Goal: Task Accomplishment & Management: Use online tool/utility

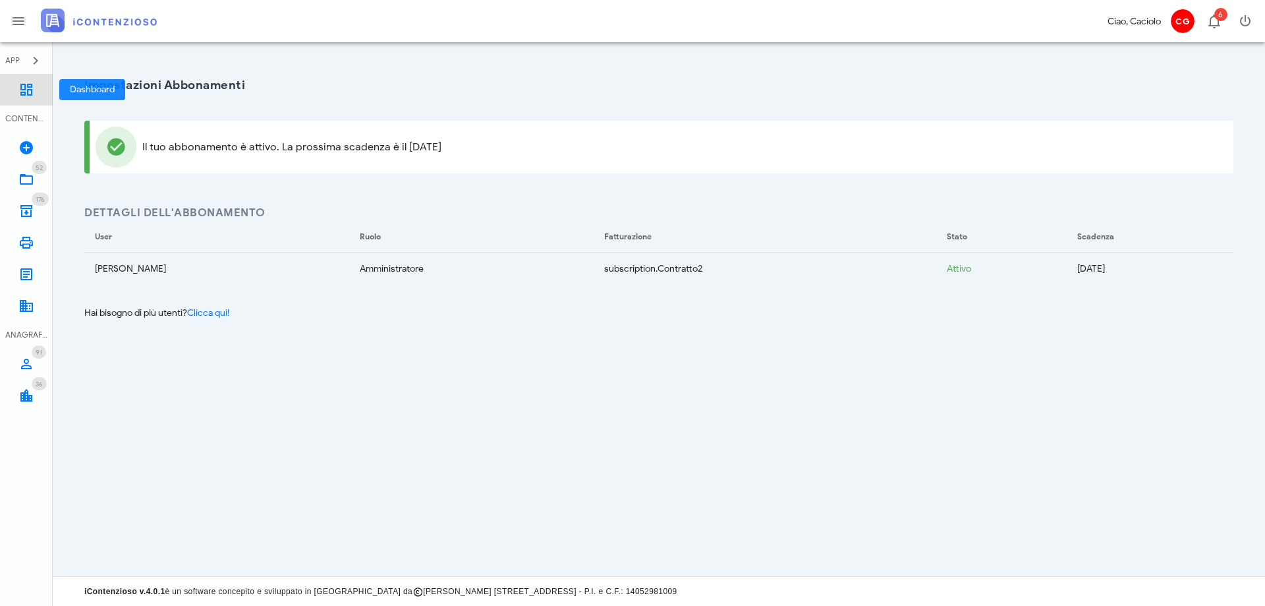
click at [25, 87] on icon at bounding box center [26, 90] width 16 height 16
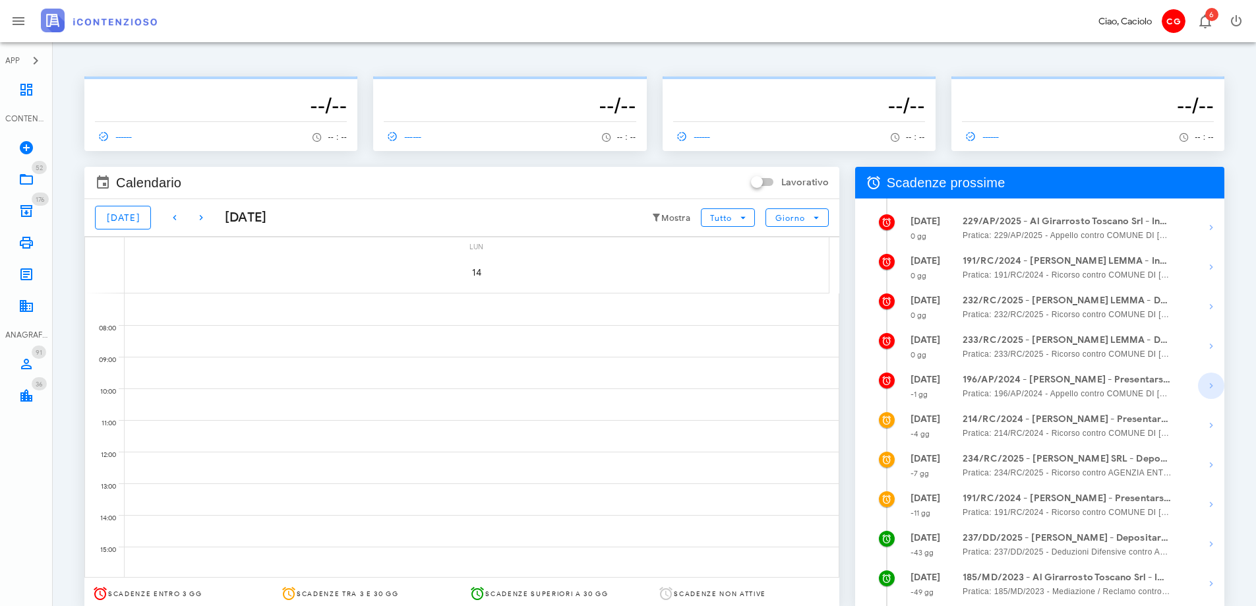
click at [1207, 380] on icon "button" at bounding box center [1211, 386] width 16 height 16
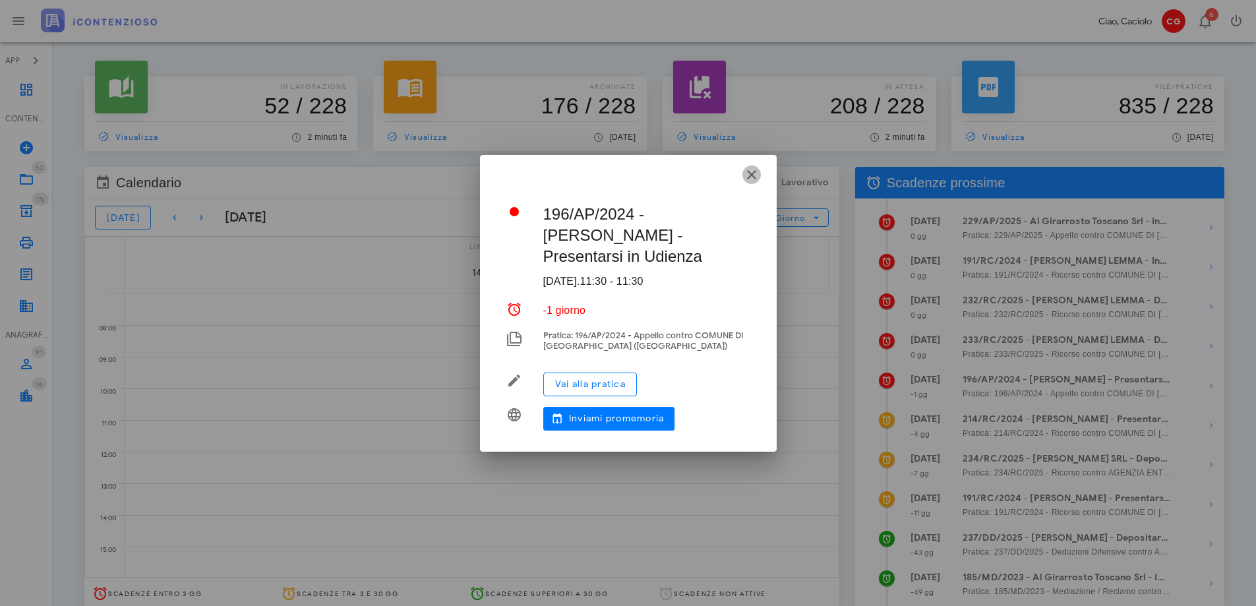
click at [752, 177] on icon "button" at bounding box center [751, 175] width 16 height 16
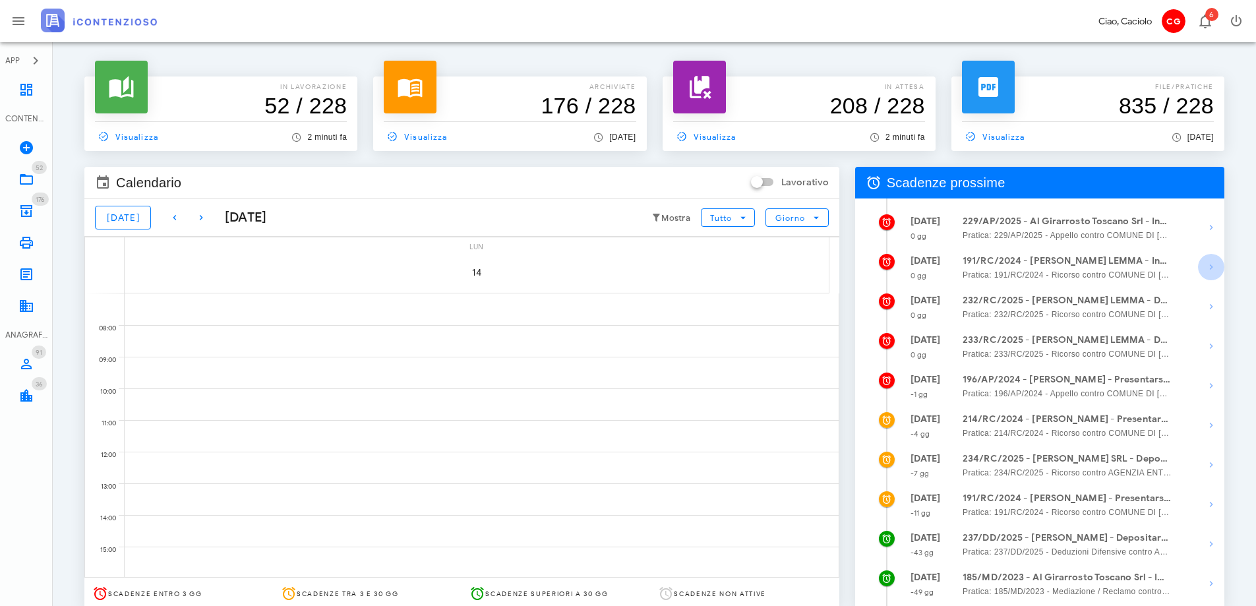
click at [1212, 266] on icon "button" at bounding box center [1211, 267] width 16 height 16
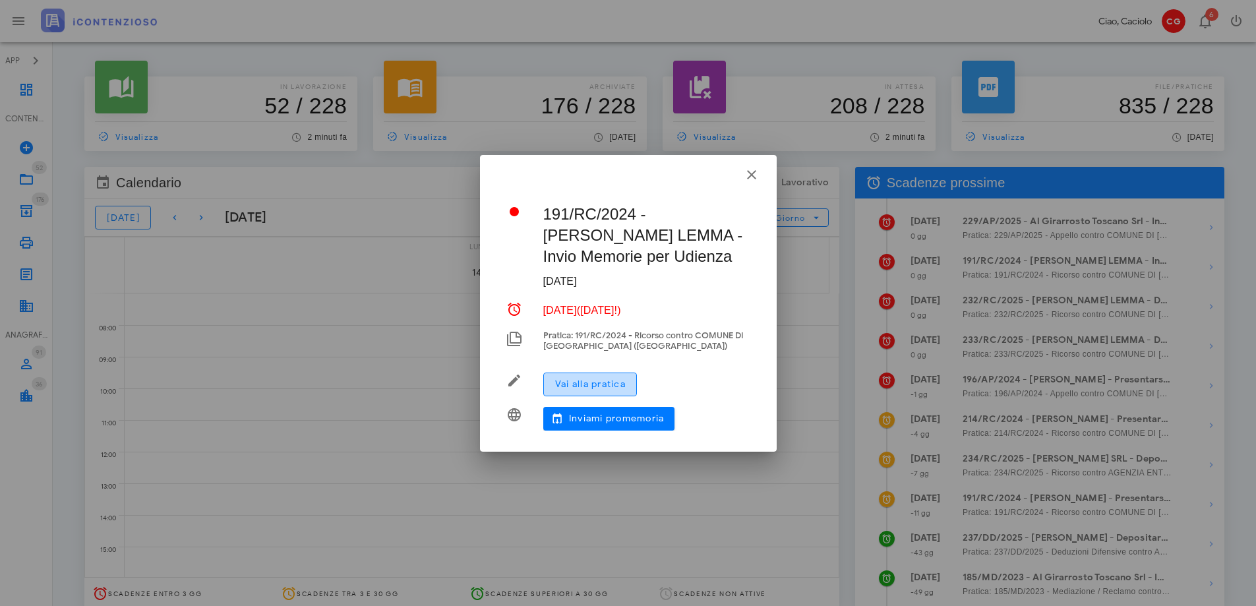
click at [603, 385] on span "Vai alla pratica" at bounding box center [589, 383] width 71 height 11
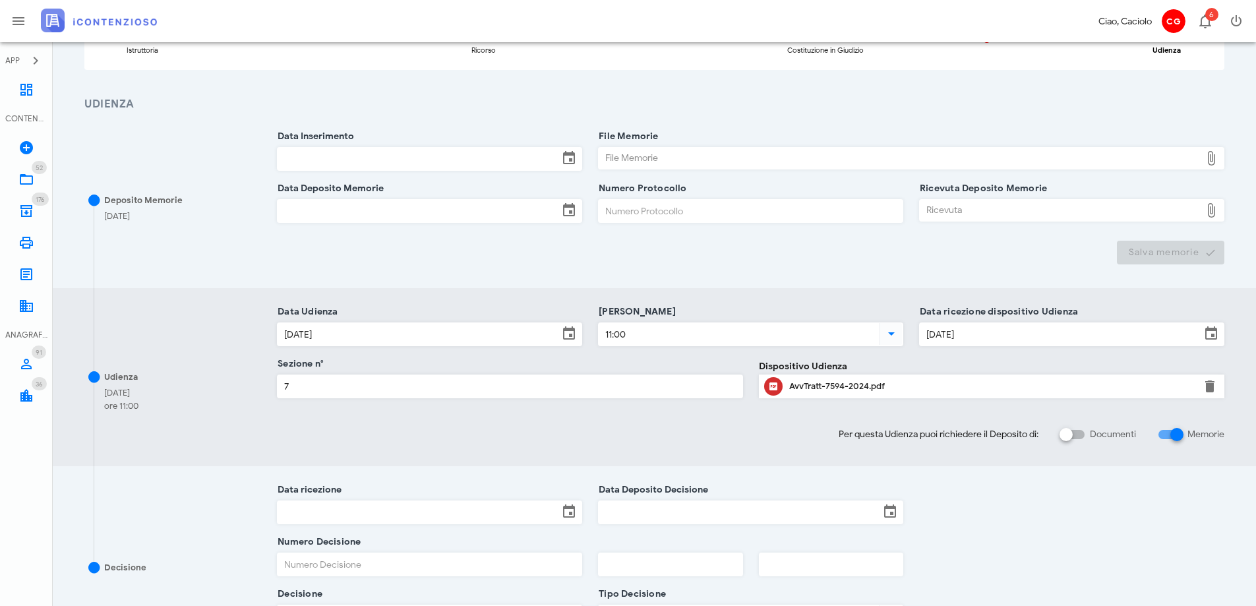
scroll to position [66, 0]
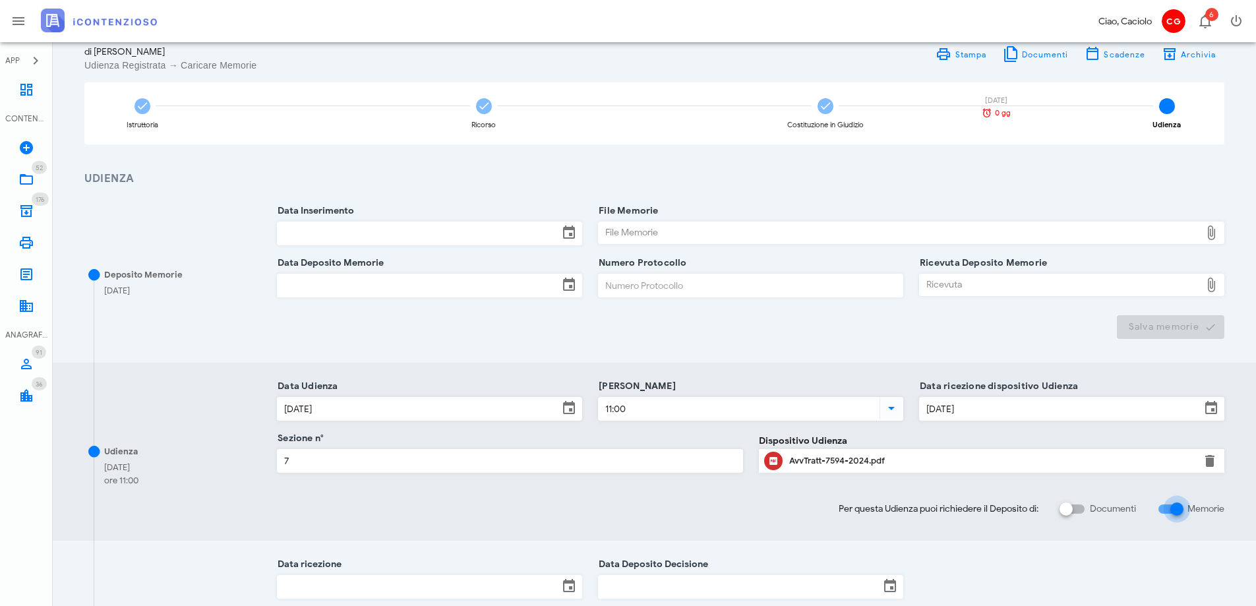
click at [1165, 512] on div at bounding box center [1176, 509] width 22 height 22
checkbox input "false"
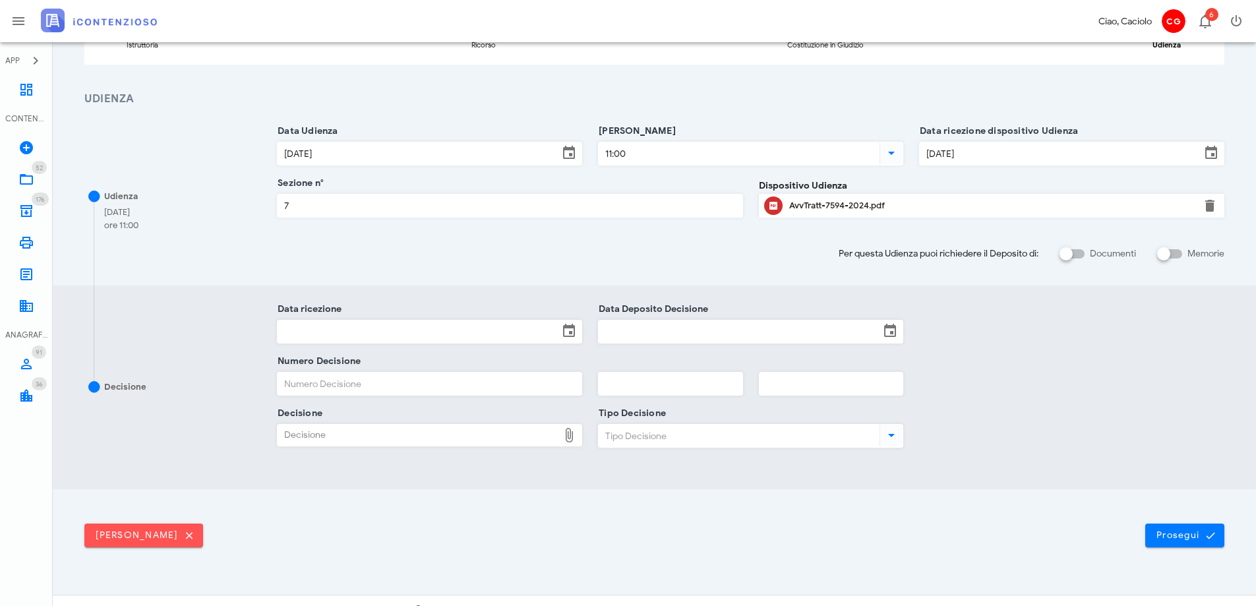
scroll to position [164, 0]
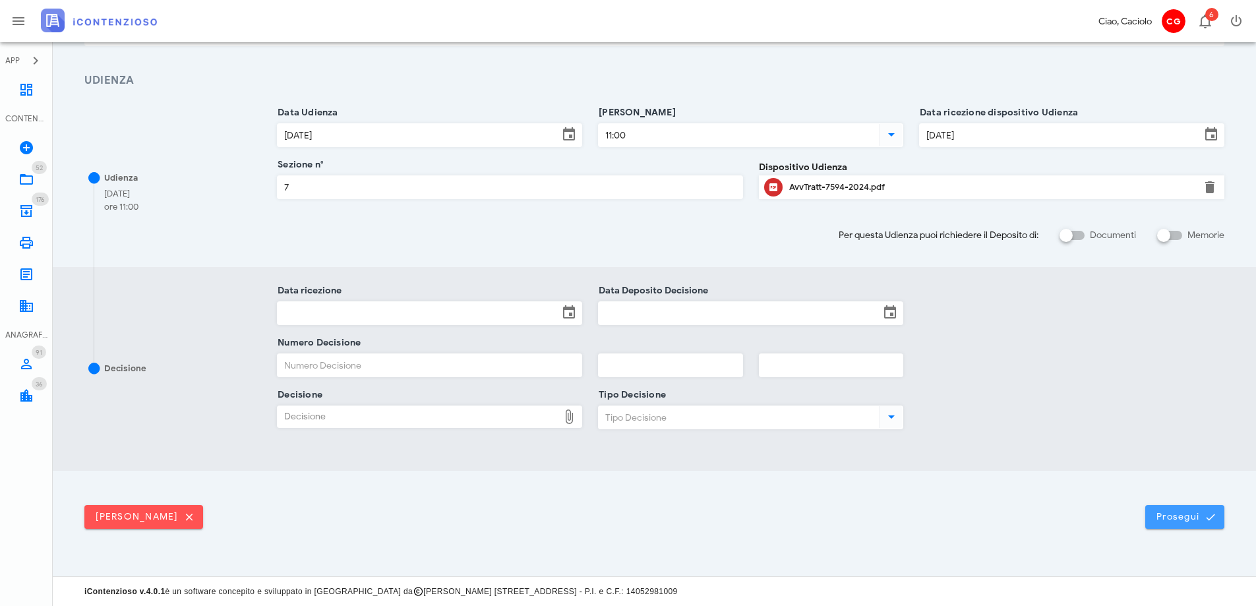
click at [1162, 511] on span "Prosegui" at bounding box center [1184, 517] width 58 height 12
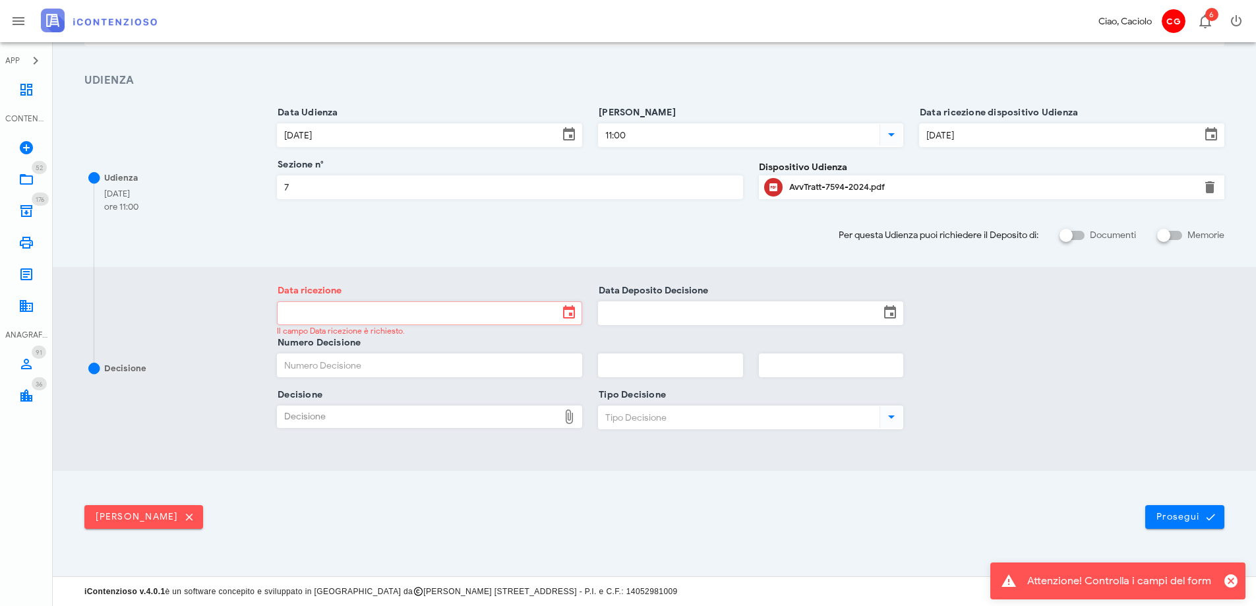
scroll to position [0, 0]
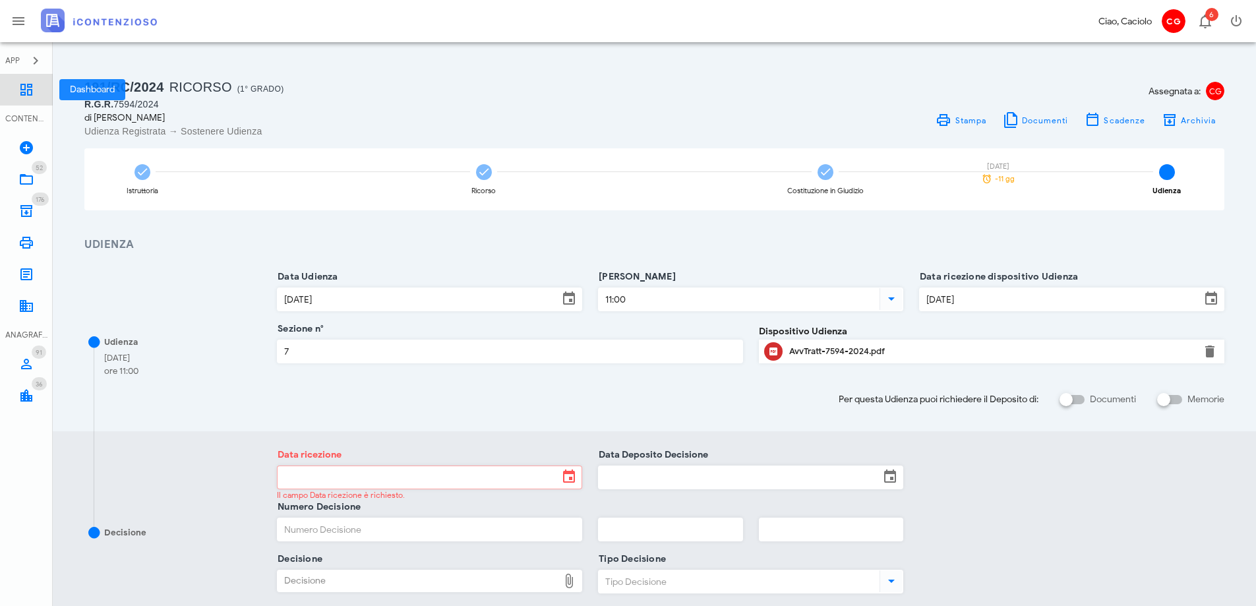
click at [18, 81] on link "Dashboard" at bounding box center [26, 90] width 53 height 32
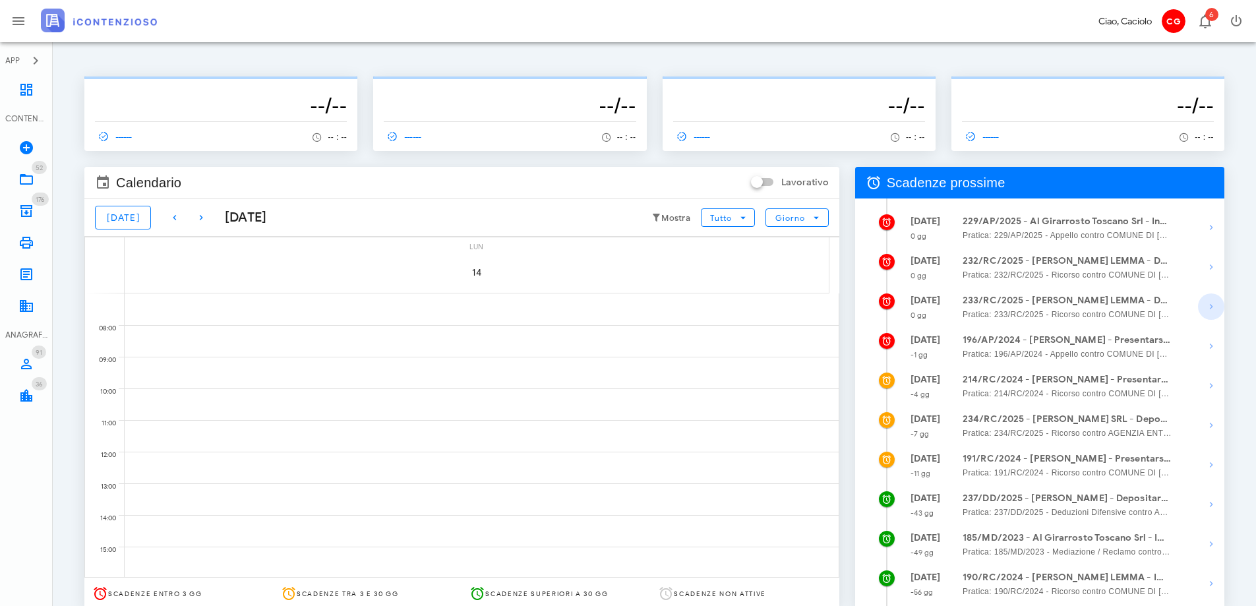
click at [1208, 305] on icon "button" at bounding box center [1211, 307] width 16 height 16
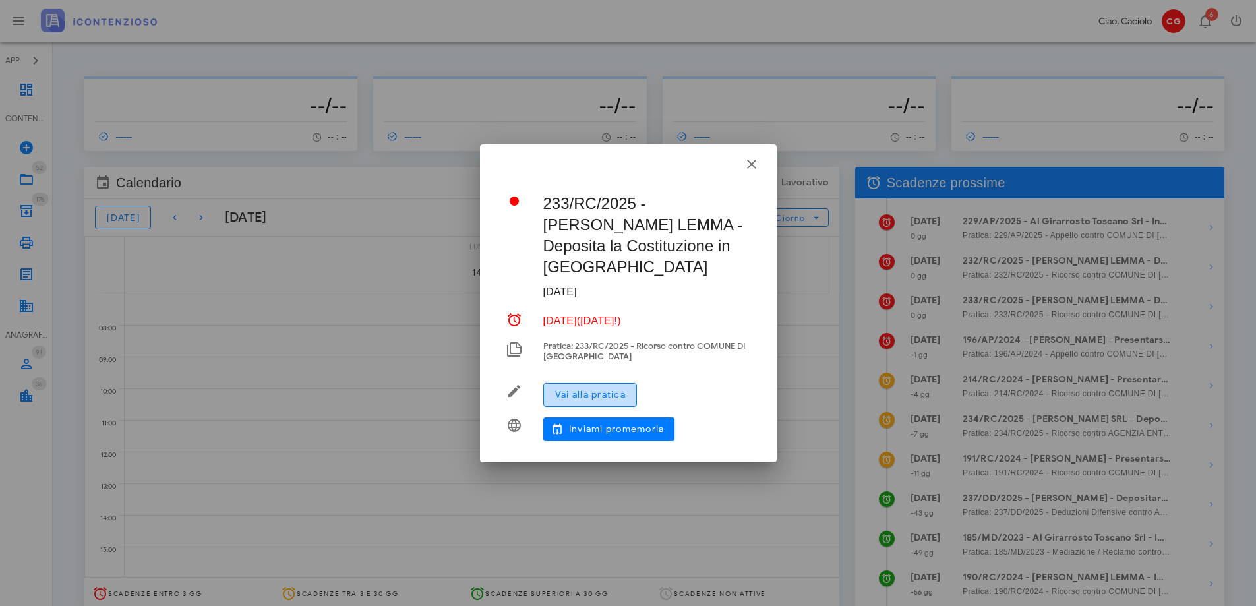
click at [604, 393] on button "Vai alla pratica" at bounding box center [590, 395] width 94 height 24
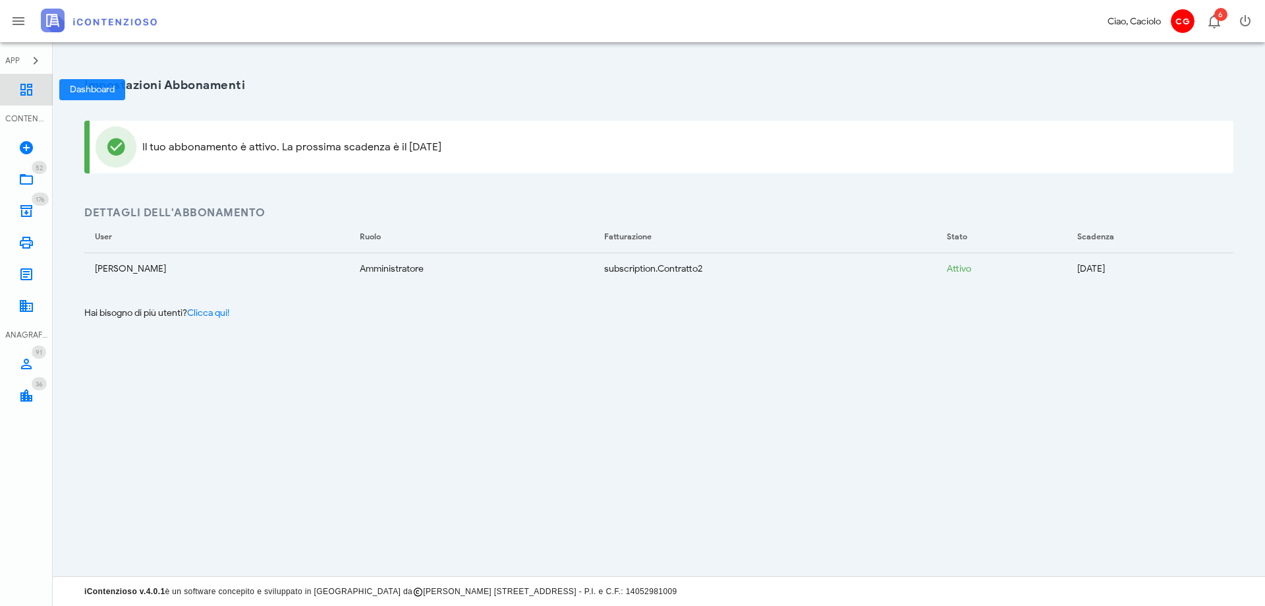
click at [21, 92] on icon at bounding box center [26, 90] width 16 height 16
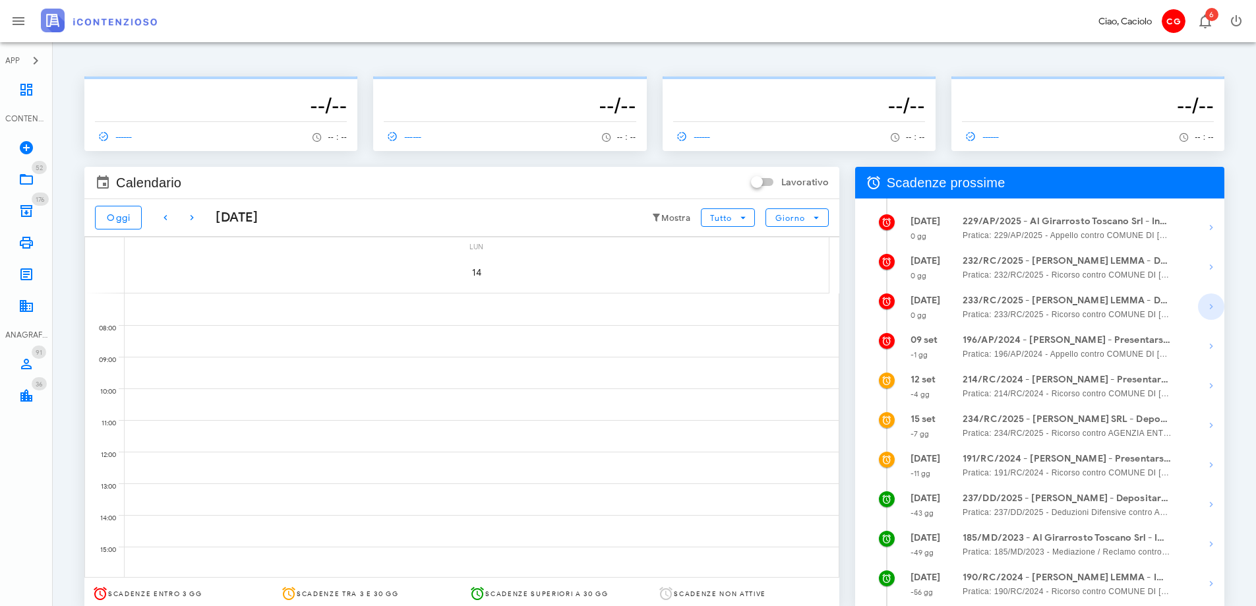
click at [1211, 303] on icon "button" at bounding box center [1211, 307] width 16 height 16
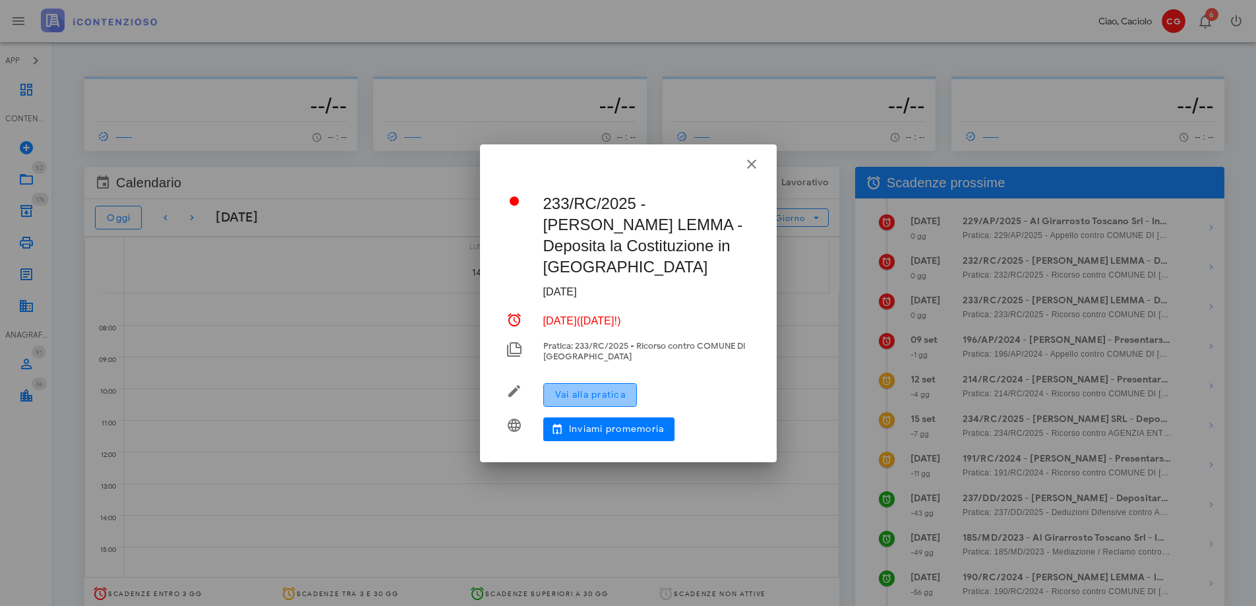
click at [602, 389] on span "Vai alla pratica" at bounding box center [589, 394] width 71 height 11
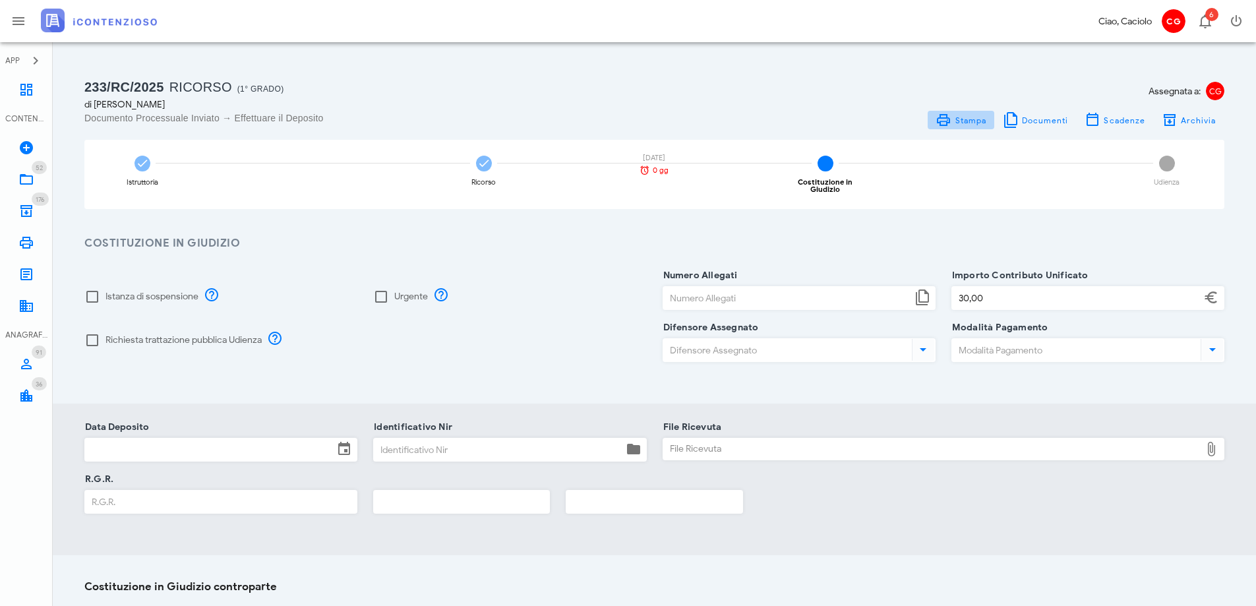
click at [964, 119] on span "Stampa" at bounding box center [970, 120] width 32 height 10
click at [18, 92] on icon at bounding box center [26, 90] width 16 height 16
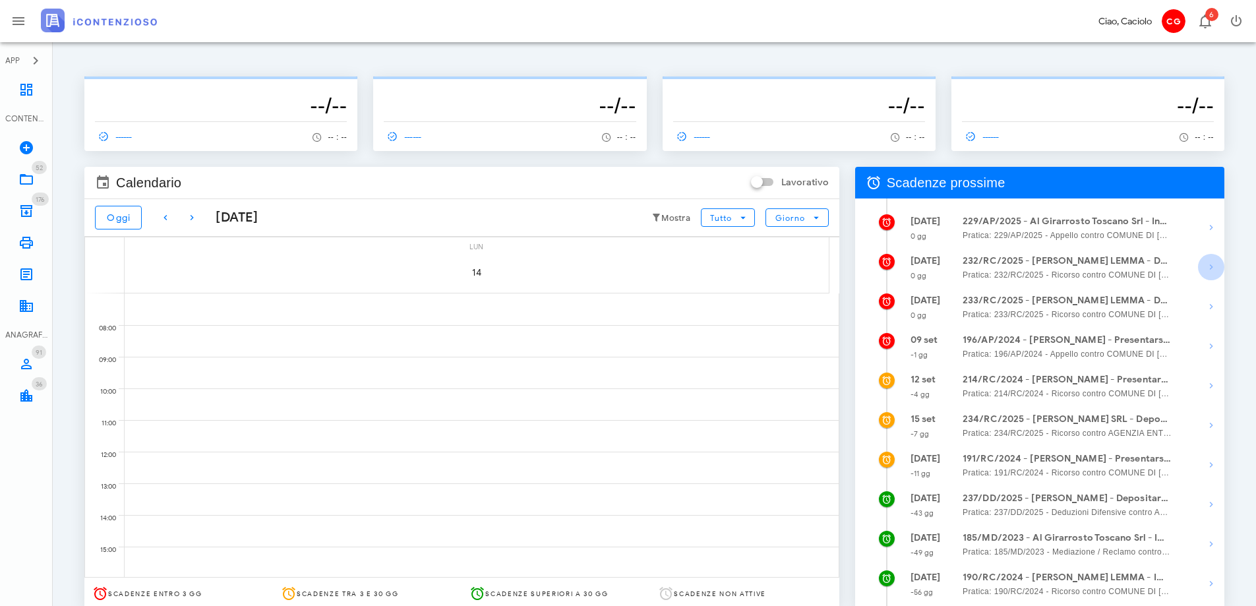
click at [1204, 264] on icon "button" at bounding box center [1211, 267] width 16 height 16
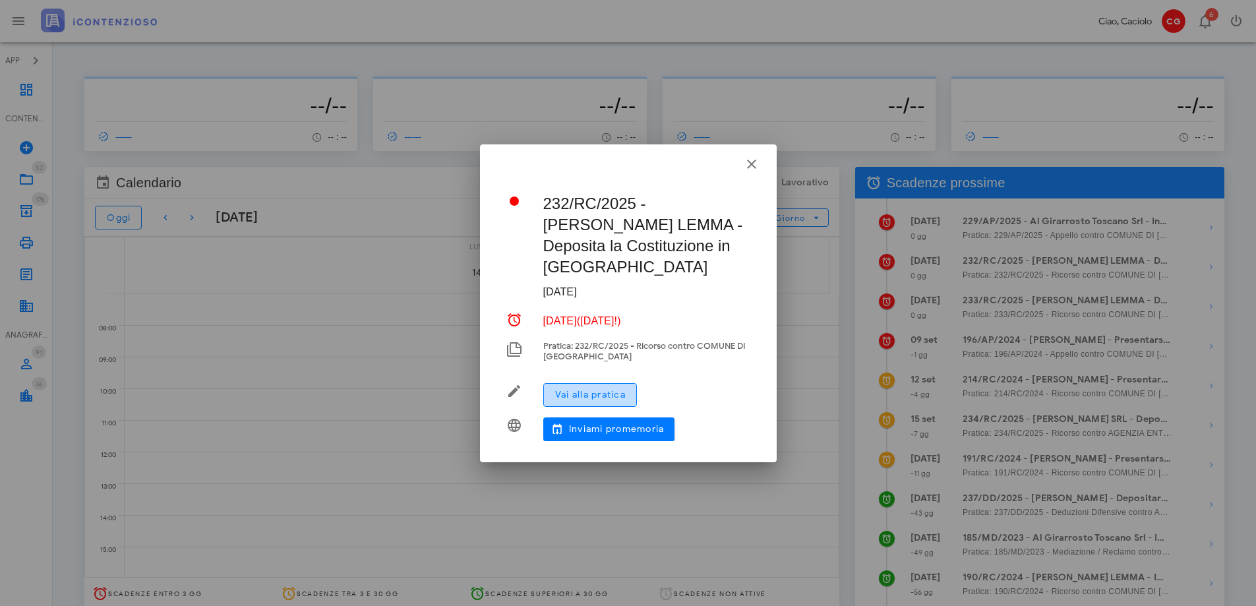
click at [614, 389] on span "Vai alla pratica" at bounding box center [589, 394] width 71 height 11
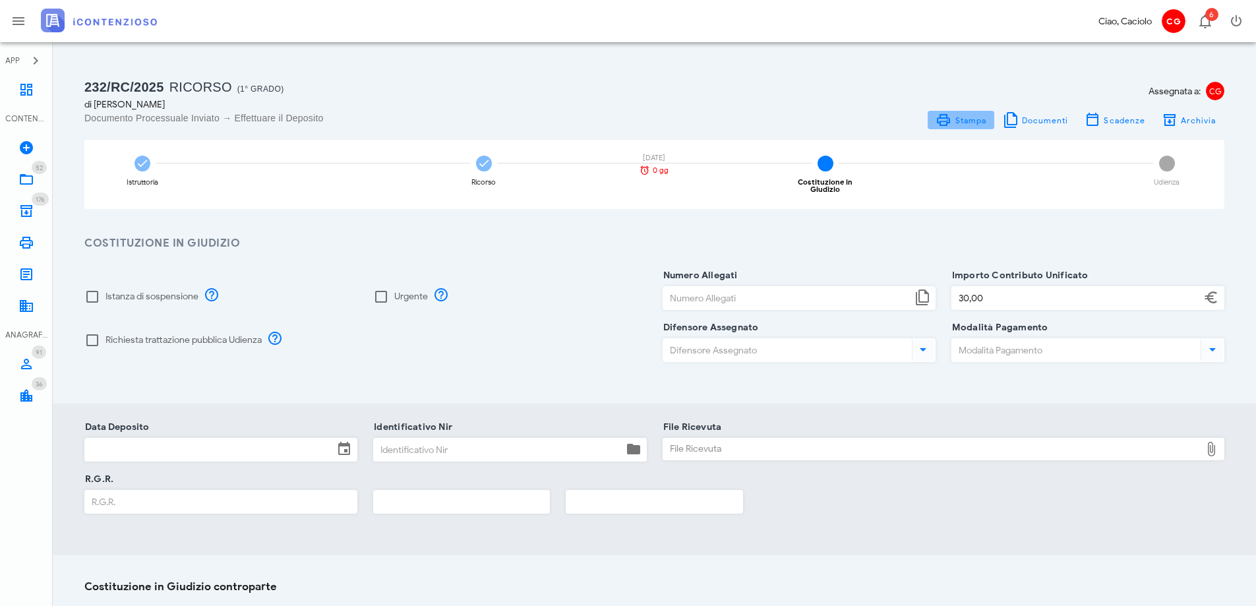
click at [976, 122] on span "Stampa" at bounding box center [970, 120] width 32 height 10
click at [10, 83] on link "Dashboard" at bounding box center [26, 90] width 53 height 32
